Goal: Task Accomplishment & Management: Use online tool/utility

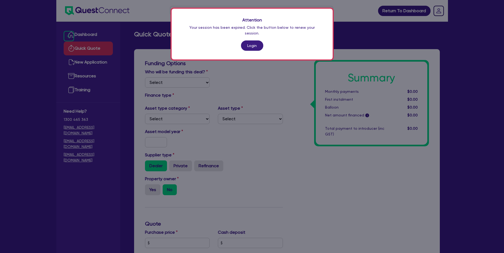
scroll to position [195, 0]
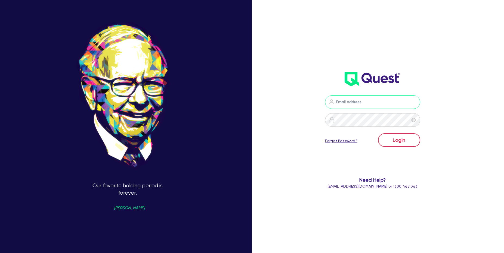
type input "roderick.mauricio+introducer@quest.finance"
click at [403, 140] on body "Our favorite holding period is forever. - Warren Buffet roderick.mauricio+intro…" at bounding box center [252, 126] width 504 height 253
click at [368, 104] on input "roderick.mauricio+introducer@quest.finance" at bounding box center [372, 102] width 95 height 14
click at [378, 133] on button "Login" at bounding box center [399, 140] width 42 height 14
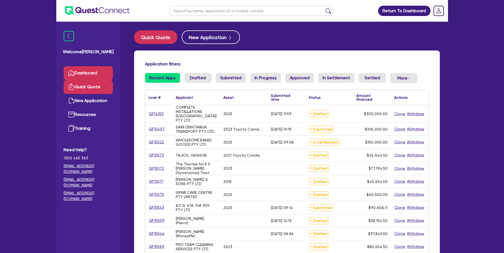
click at [100, 91] on link "Quick Quote" at bounding box center [88, 87] width 49 height 14
select select "Other"
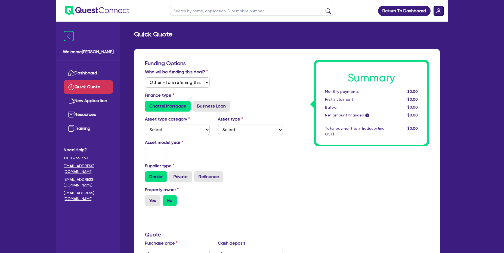
click at [439, 10] on icon "Dropdown toggle" at bounding box center [438, 10] width 5 height 5
click at [413, 33] on link "Logout" at bounding box center [422, 35] width 41 height 10
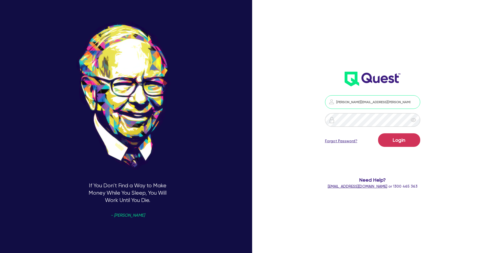
click at [360, 102] on input "roderick.mauricio+introducer@quest.finance" at bounding box center [372, 102] width 95 height 14
click at [371, 102] on input "roderick.mauricio+introducer@quest.finance" at bounding box center [372, 102] width 95 height 14
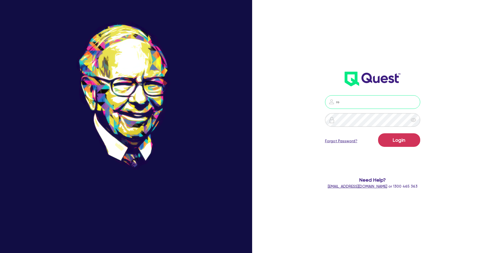
type input "roderick.mauricio@quest.finance"
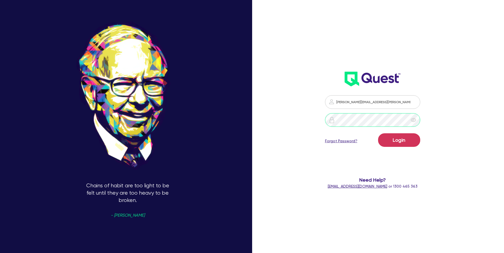
click at [378, 133] on button "Login" at bounding box center [399, 140] width 42 height 14
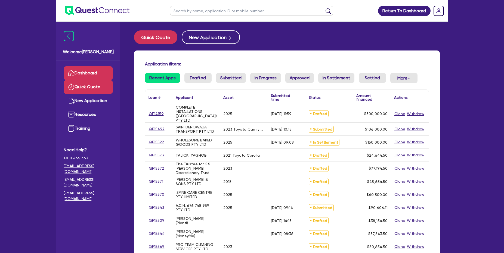
click at [96, 92] on link "Quick Quote" at bounding box center [88, 87] width 49 height 14
select select "Quest Finance - Own Book"
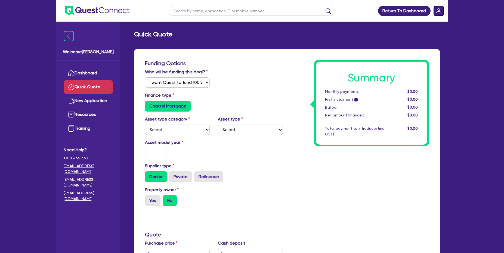
click at [440, 11] on rect "Dropdown toggle" at bounding box center [438, 11] width 10 height 10
click at [419, 37] on link "Logout" at bounding box center [422, 35] width 41 height 10
